Goal: Task Accomplishment & Management: Manage account settings

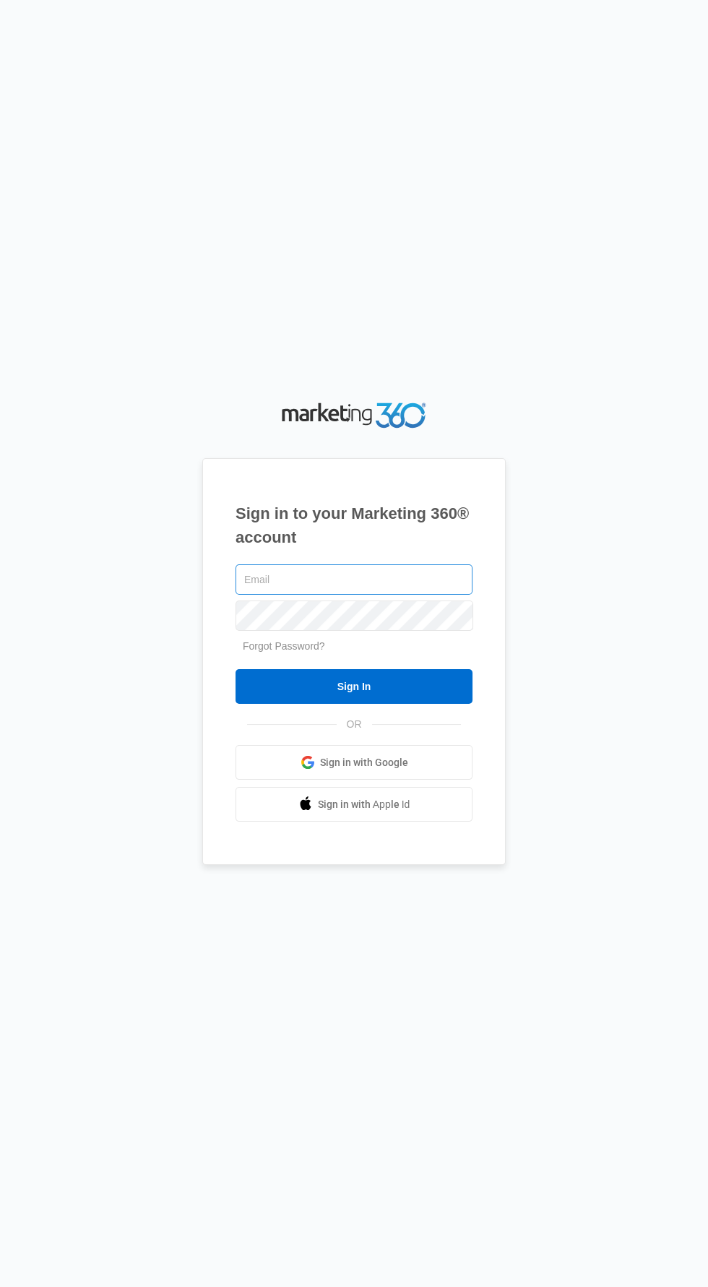
click at [376, 595] on input "text" at bounding box center [354, 580] width 237 height 30
type input "mastercraftpainting5@gmail.com"
click at [236, 669] on input "Sign In" at bounding box center [354, 686] width 237 height 35
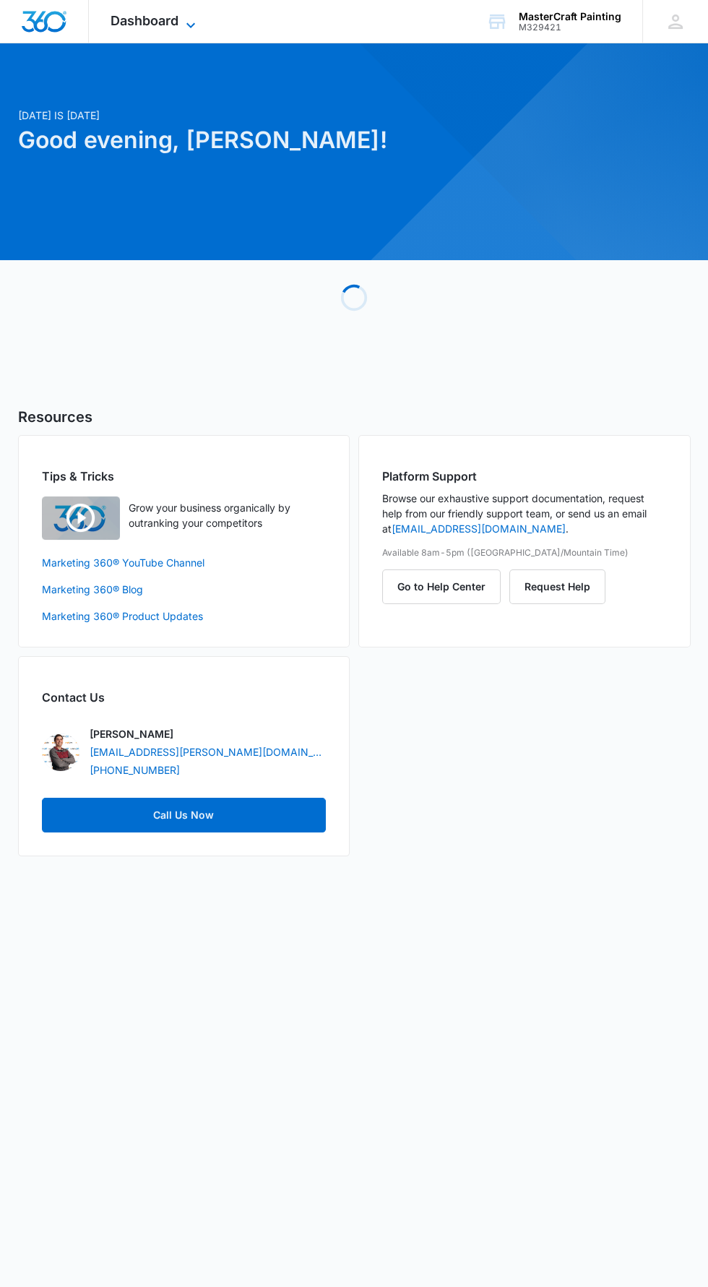
click at [160, 22] on span "Dashboard" at bounding box center [145, 20] width 68 height 15
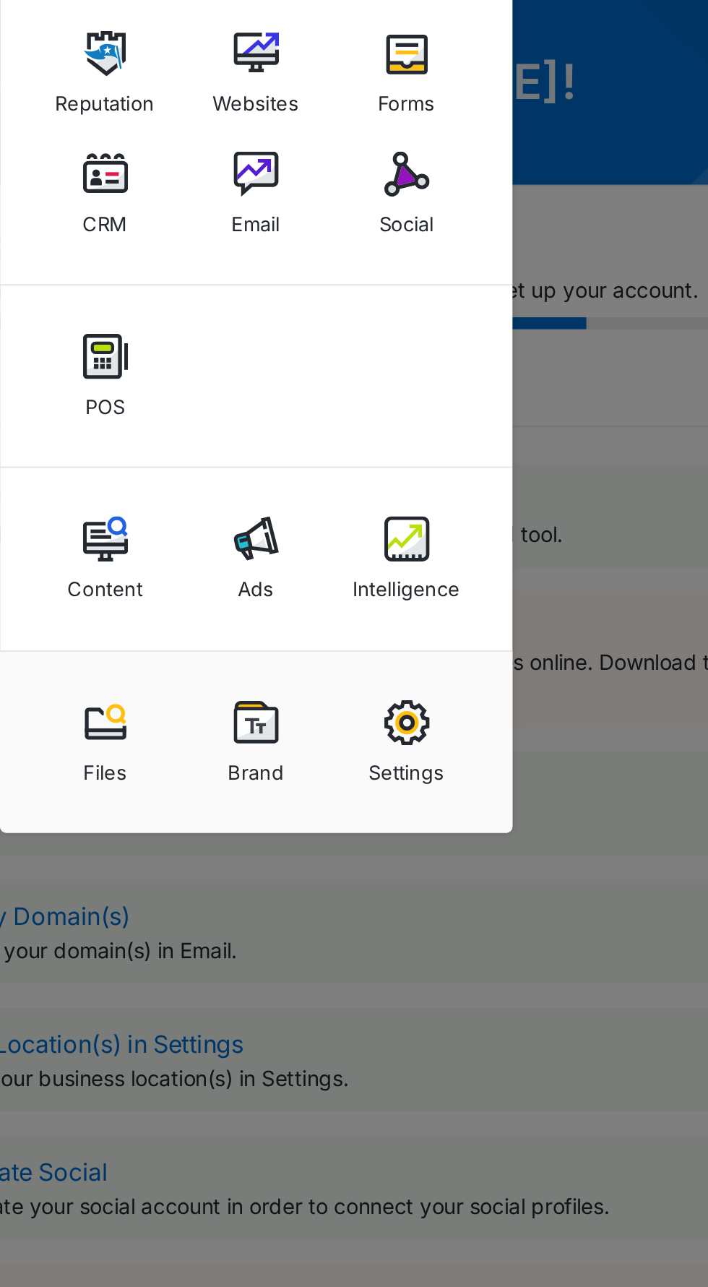
scroll to position [2, 0]
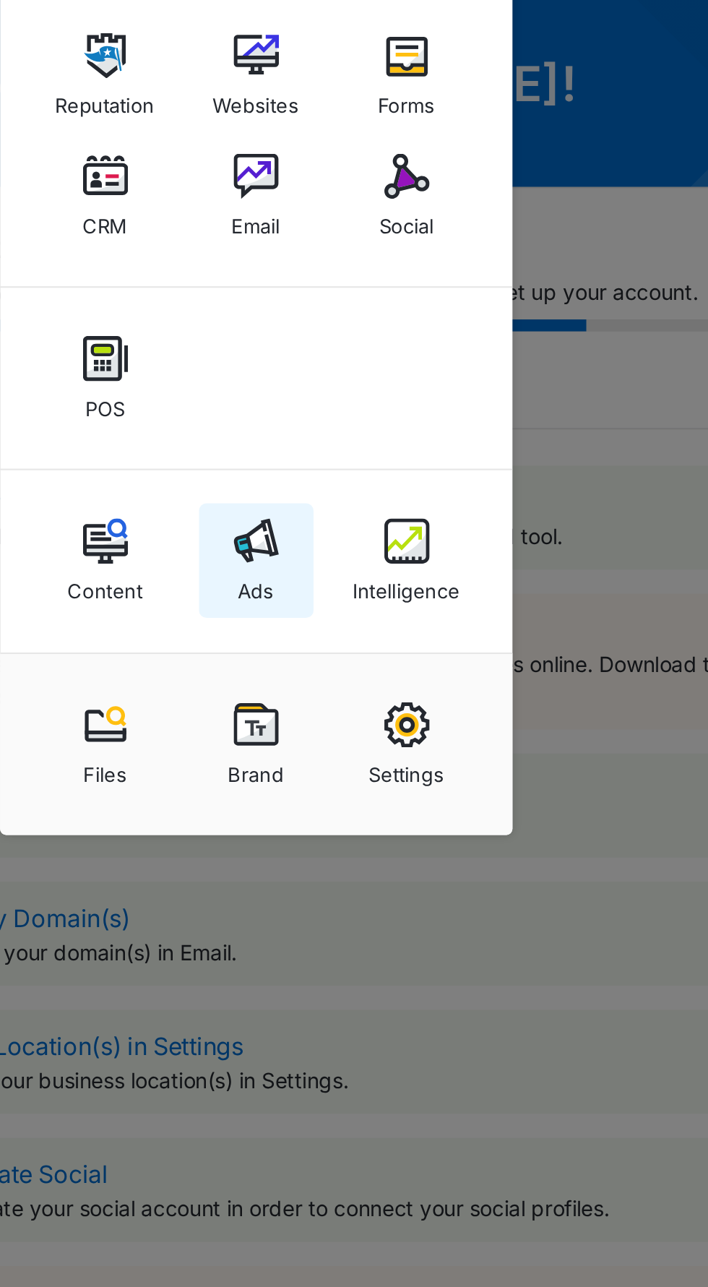
click at [240, 362] on img at bounding box center [234, 357] width 22 height 22
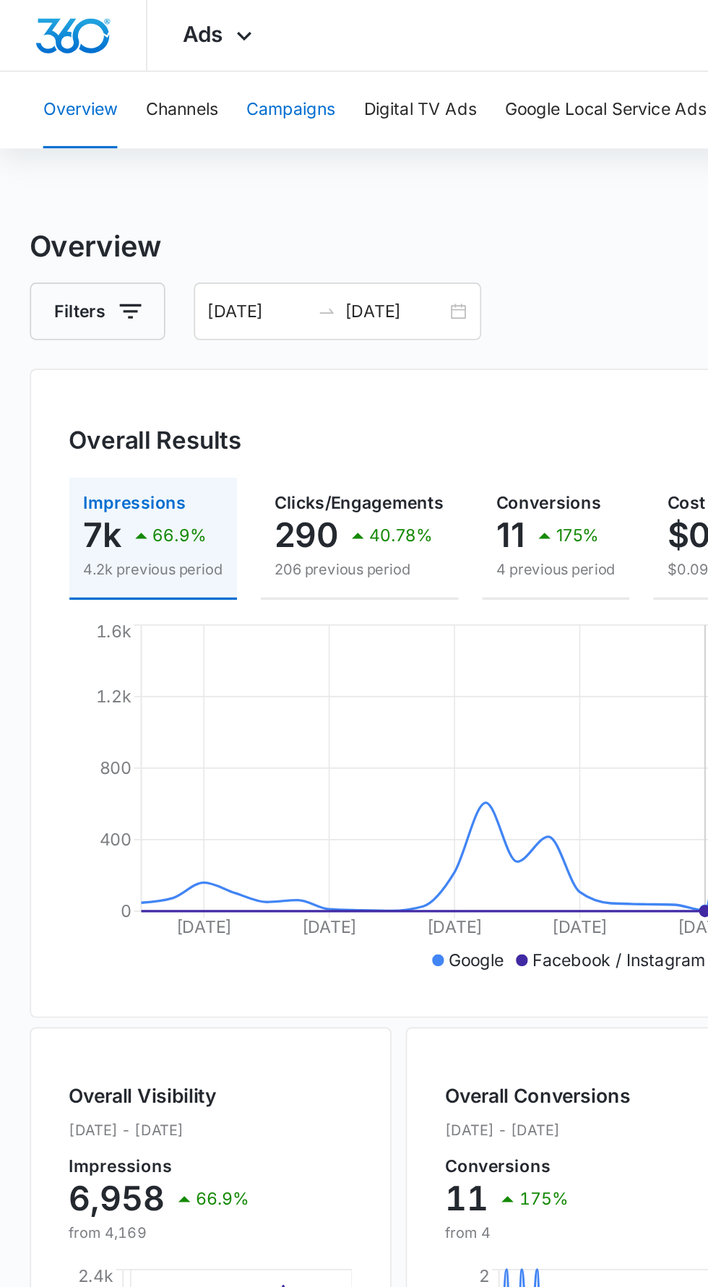
click at [166, 58] on button "Campaigns" at bounding box center [175, 66] width 53 height 46
